Goal: Task Accomplishment & Management: Complete application form

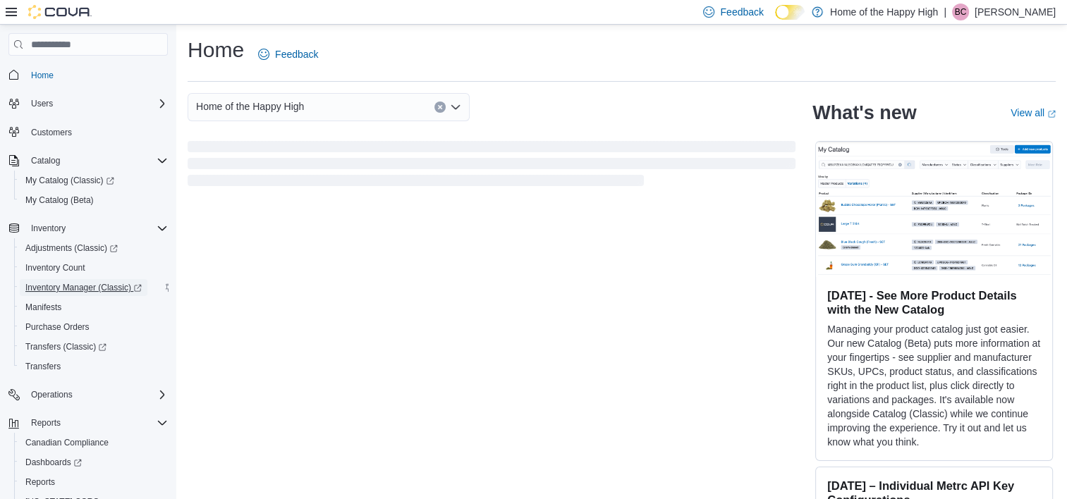
click at [99, 287] on span "Inventory Manager (Classic)" at bounding box center [83, 287] width 116 height 11
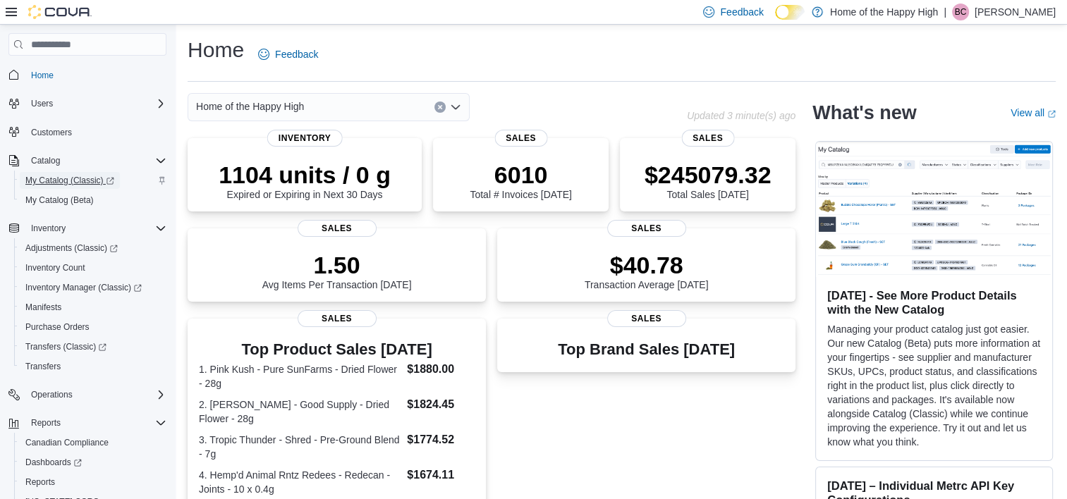
click at [68, 182] on span "My Catalog (Classic)" at bounding box center [69, 180] width 89 height 11
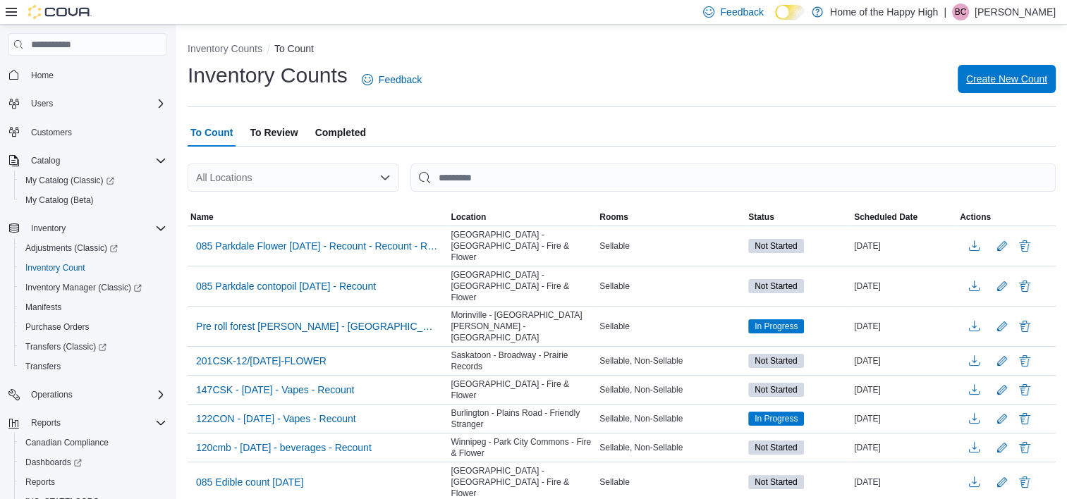
click at [1001, 87] on span "Create New Count" at bounding box center [1006, 79] width 81 height 28
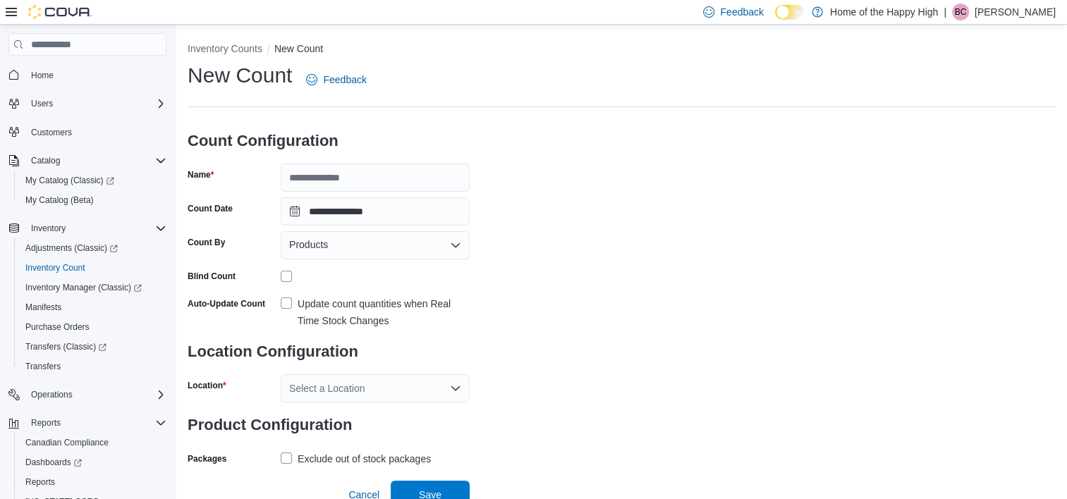
scroll to position [10, 0]
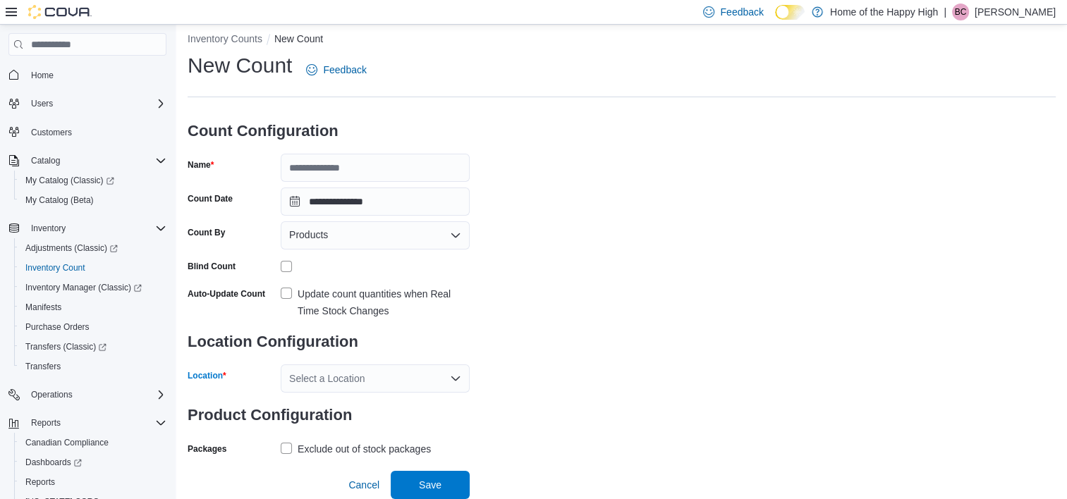
click at [451, 381] on icon "Open list of options" at bounding box center [455, 378] width 11 height 11
click at [443, 374] on div "Select a Location" at bounding box center [375, 378] width 189 height 28
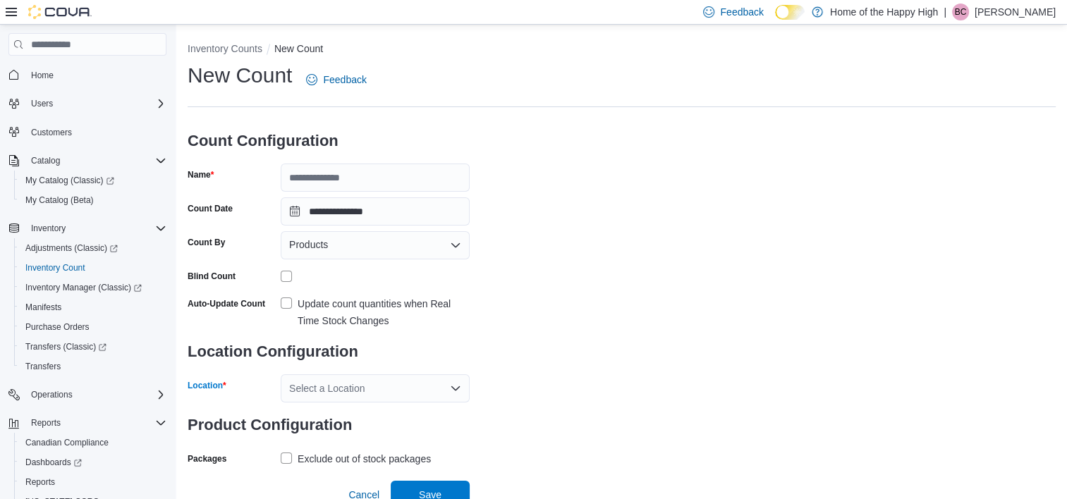
click at [459, 388] on icon "Open list of options" at bounding box center [455, 388] width 11 height 11
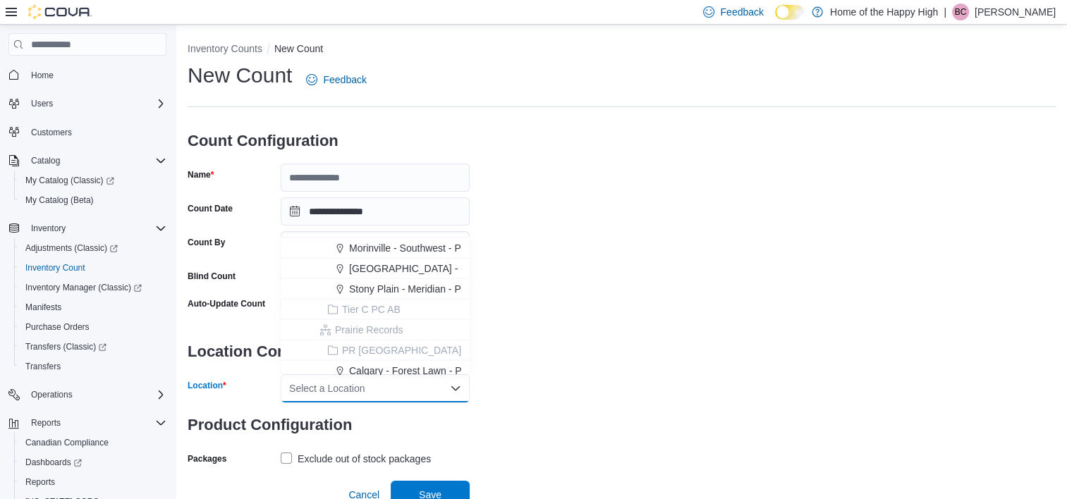
scroll to position [2679, 0]
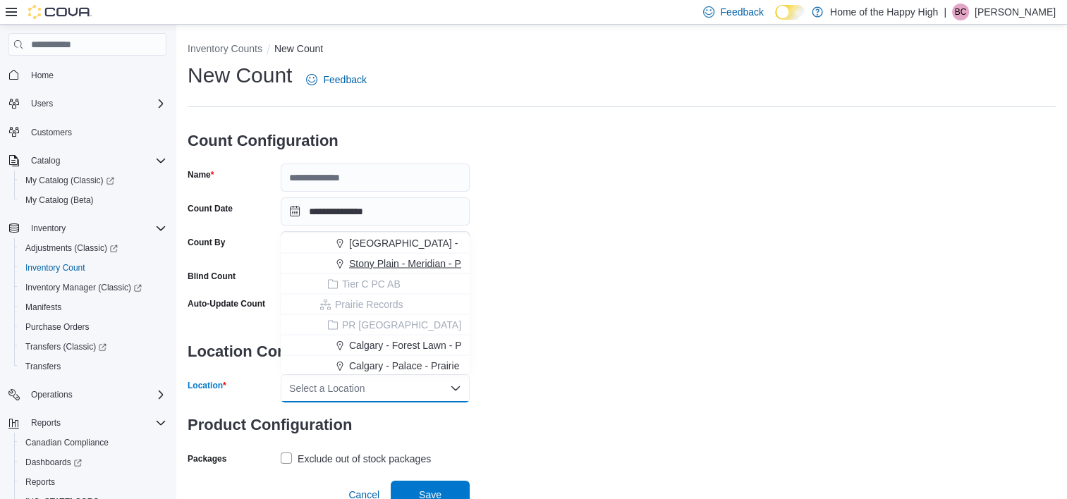
click at [384, 262] on span "Stony Plain - Meridian - Pop's Cannabis" at bounding box center [436, 263] width 174 height 14
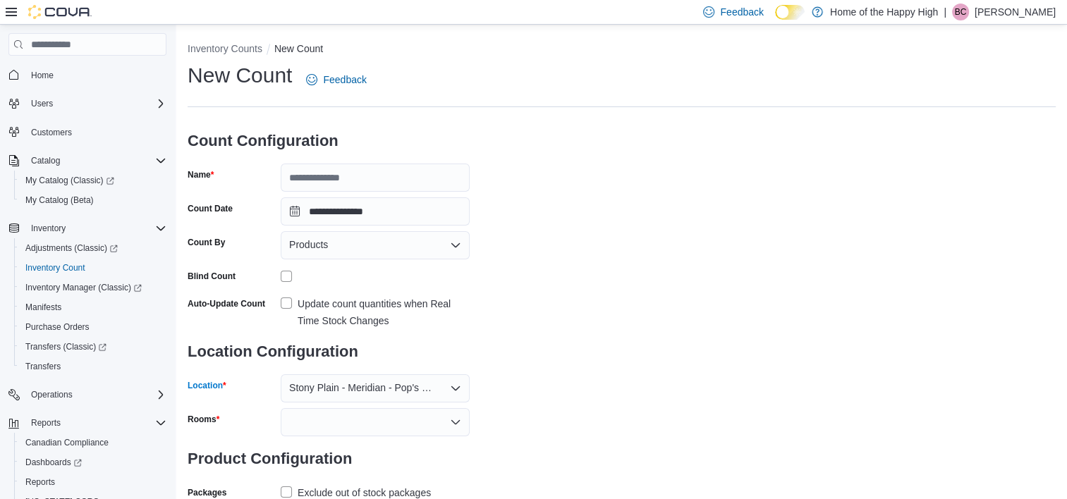
click at [457, 244] on icon "Open list of options" at bounding box center [455, 245] width 11 height 11
click at [513, 209] on div "**********" at bounding box center [622, 282] width 868 height 442
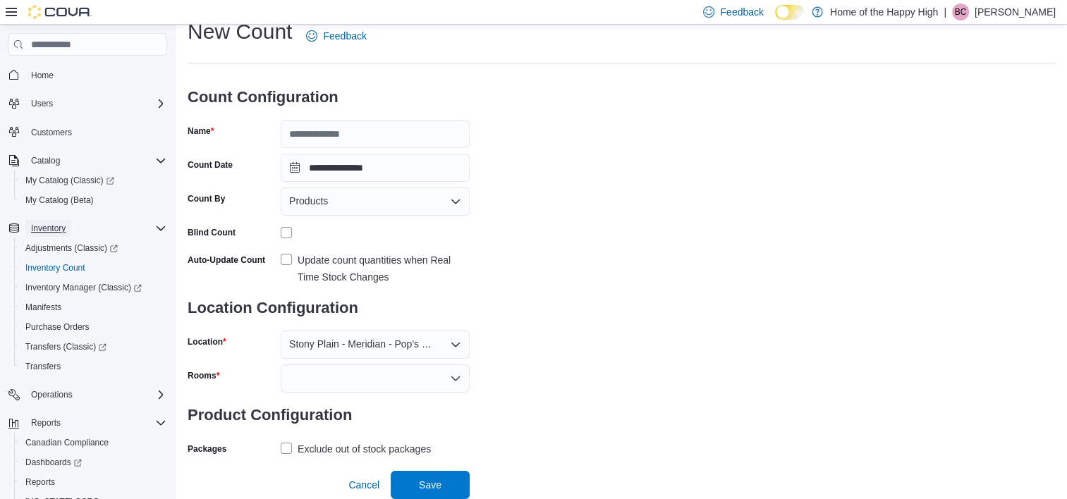
click at [68, 228] on button "Inventory" at bounding box center [48, 228] width 46 height 17
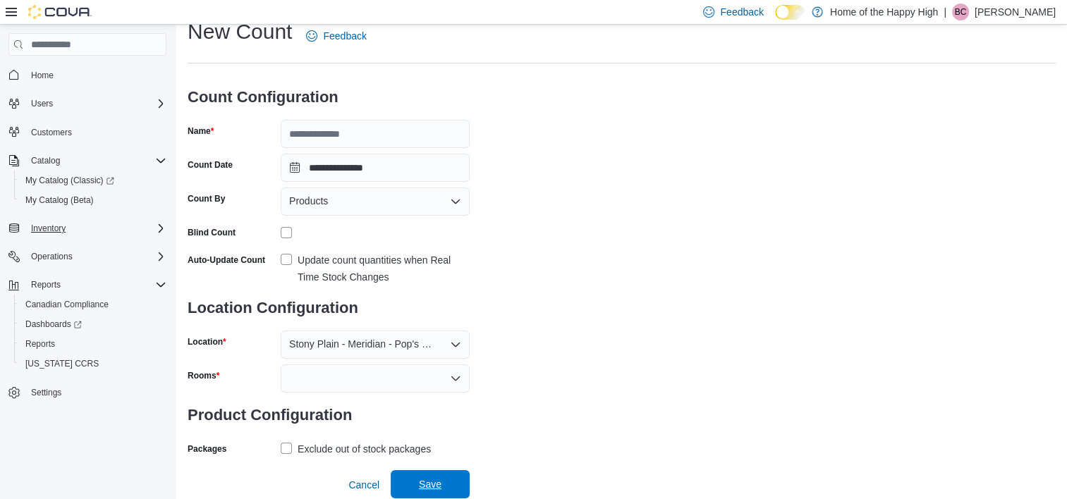
click at [422, 485] on span "Save" at bounding box center [430, 484] width 23 height 14
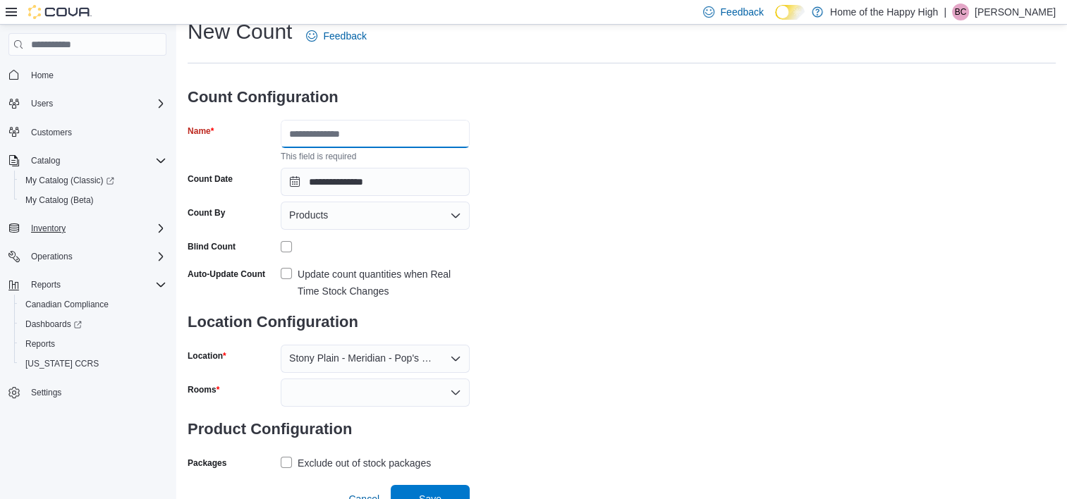
click at [343, 136] on input "Name" at bounding box center [375, 134] width 189 height 28
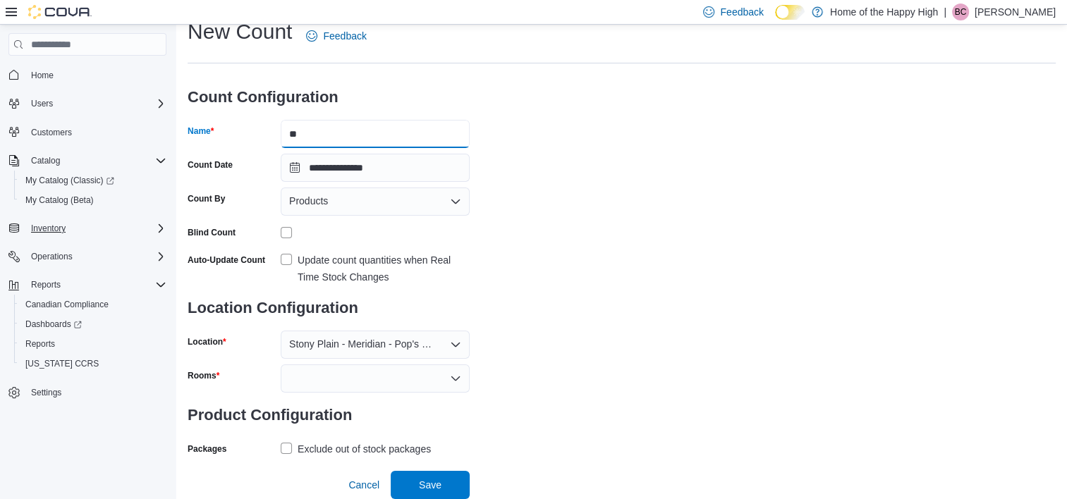
type input "*"
type input "***"
click at [435, 484] on span "Save" at bounding box center [430, 484] width 23 height 14
click at [282, 260] on label "Update count quantities when Real Time Stock Changes" at bounding box center [375, 269] width 189 height 34
click at [423, 483] on span "Save" at bounding box center [430, 484] width 23 height 14
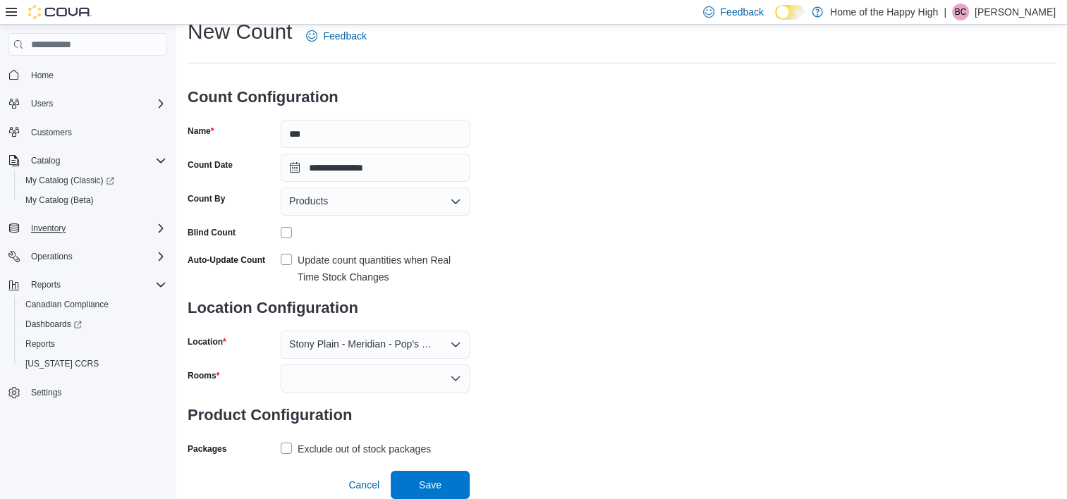
scroll to position [0, 0]
